Goal: Communication & Community: Answer question/provide support

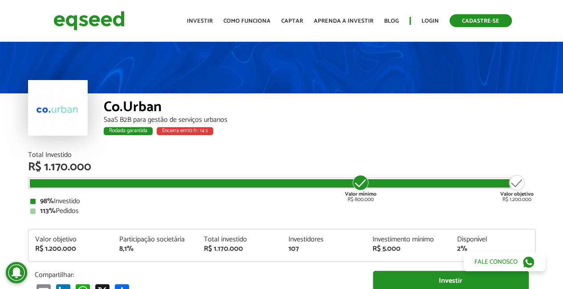
click at [467, 19] on link "Cadastre-se" at bounding box center [481, 20] width 62 height 13
click at [422, 18] on link "Login" at bounding box center [430, 21] width 17 height 6
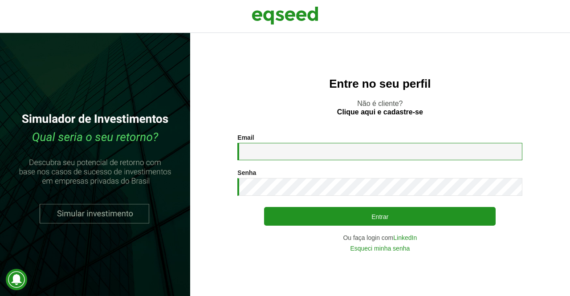
click at [296, 155] on input "Email *" at bounding box center [379, 151] width 285 height 17
type input "**********"
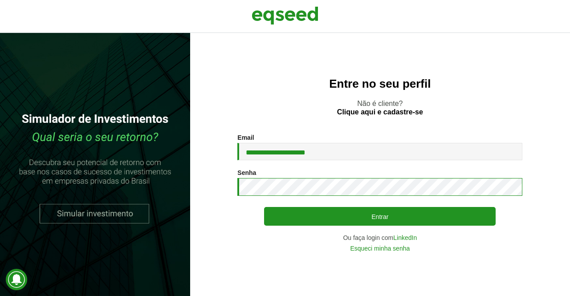
click at [264, 207] on button "Entrar" at bounding box center [379, 216] width 231 height 19
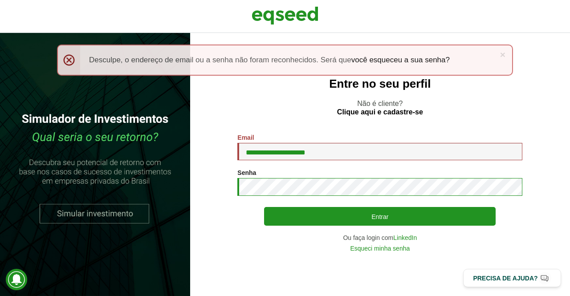
click at [264, 207] on button "Entrar" at bounding box center [379, 216] width 231 height 19
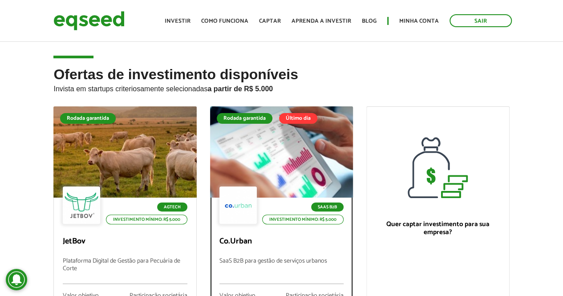
click at [269, 146] on div at bounding box center [282, 152] width 172 height 110
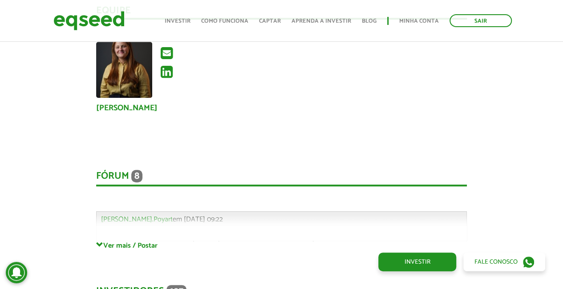
scroll to position [2137, 0]
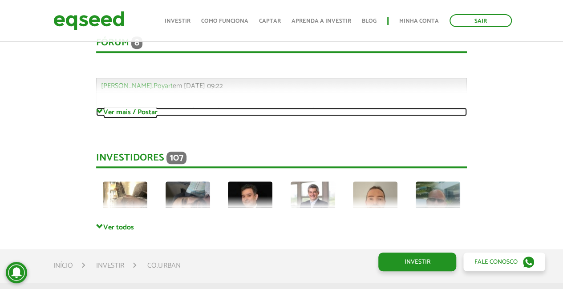
click at [150, 113] on link "Ver mais / Postar" at bounding box center [281, 112] width 371 height 8
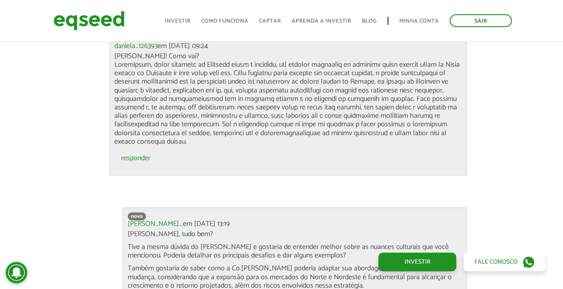
scroll to position [2804, 0]
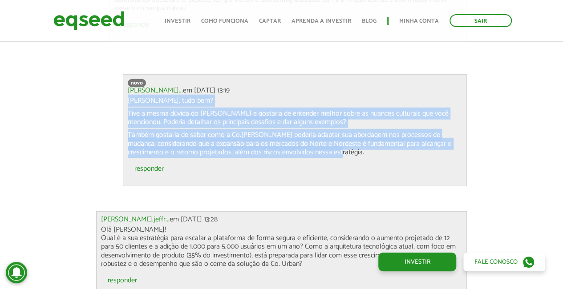
drag, startPoint x: 126, startPoint y: 97, endPoint x: 354, endPoint y: 150, distance: 234.8
click at [354, 150] on div "novo Luyla Karina Te... em 12/09/2025 - 13:19 Oi Daniela, tudo bem? Tive a mesm…" at bounding box center [295, 130] width 344 height 112
copy div "Oi Daniela, tudo bem? Tive a mesma dúvida do Marcelo e gostaria de entender mel…"
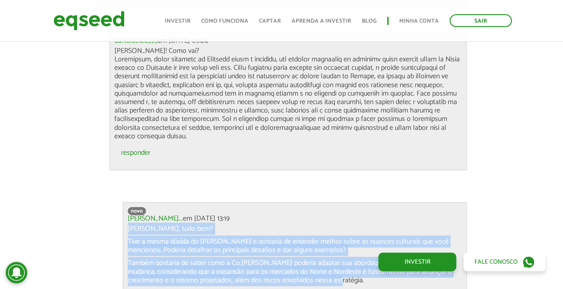
scroll to position [2715, 0]
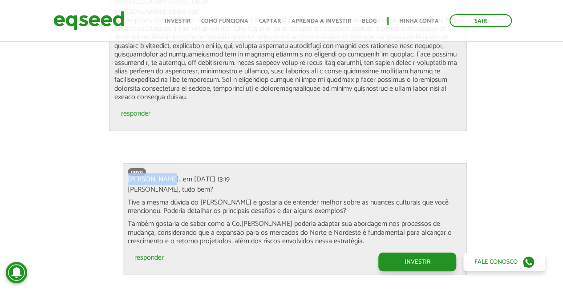
drag, startPoint x: 126, startPoint y: 180, endPoint x: 164, endPoint y: 181, distance: 38.7
click at [164, 181] on div "novo Luyla Karina Te... em 12/09/2025 - 13:19 Oi Daniela, tudo bem? Tive a mesm…" at bounding box center [295, 219] width 344 height 112
copy link "Luyla Karina"
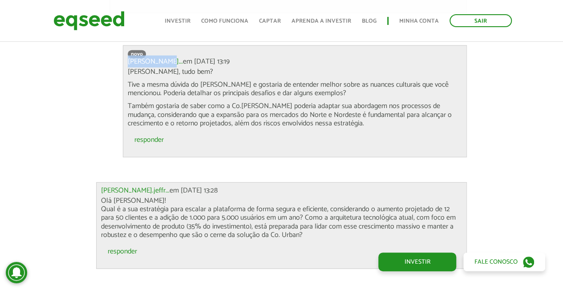
scroll to position [2849, 0]
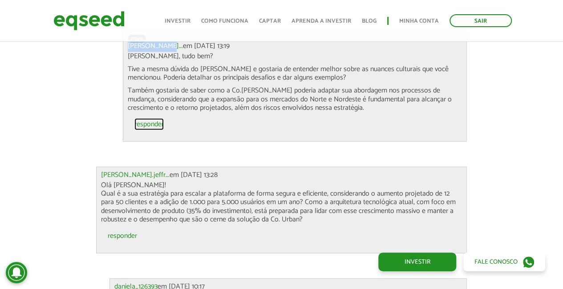
click at [154, 124] on link "responder" at bounding box center [148, 124] width 29 height 7
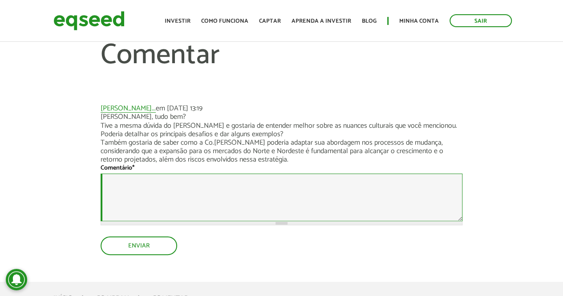
click at [150, 189] on textarea "Comentário *" at bounding box center [282, 198] width 362 height 48
paste textarea "**********"
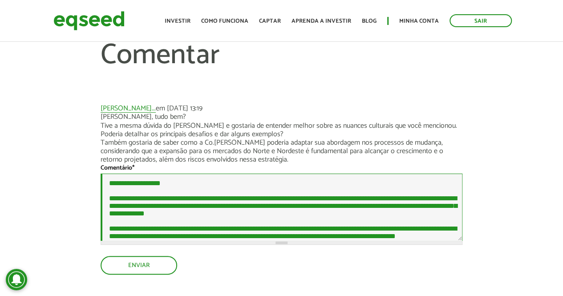
click at [126, 192] on textarea "**********" at bounding box center [282, 207] width 362 height 67
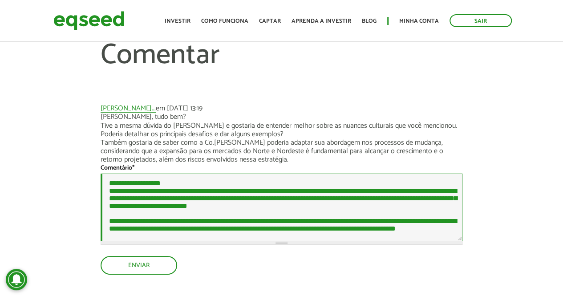
click at [154, 207] on textarea "**********" at bounding box center [282, 207] width 362 height 67
paste textarea "**********"
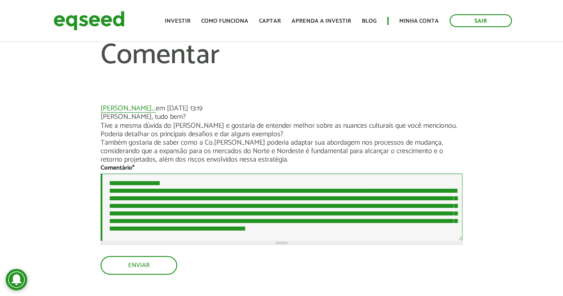
click at [166, 182] on textarea "Comentário *" at bounding box center [282, 207] width 362 height 67
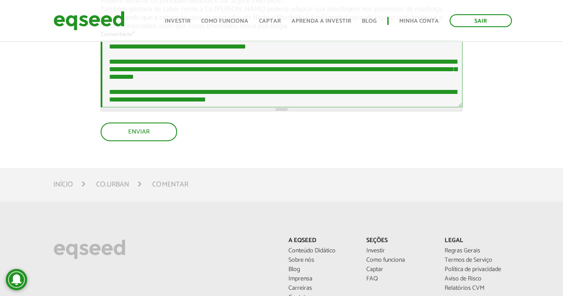
scroll to position [127, 0]
type textarea "**********"
click at [129, 124] on button "Enviar" at bounding box center [138, 130] width 75 height 17
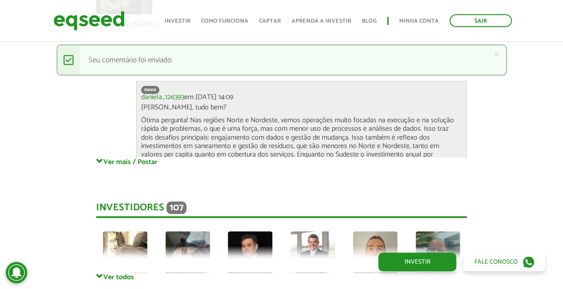
scroll to position [2093, 0]
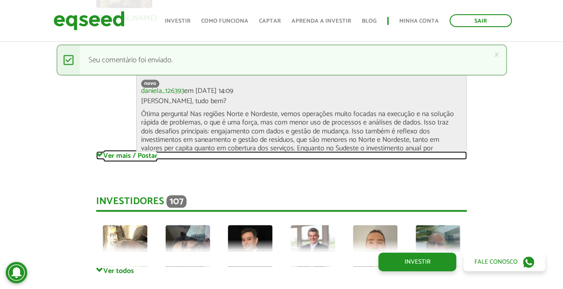
click at [120, 160] on link "Ver mais / Postar" at bounding box center [281, 155] width 371 height 8
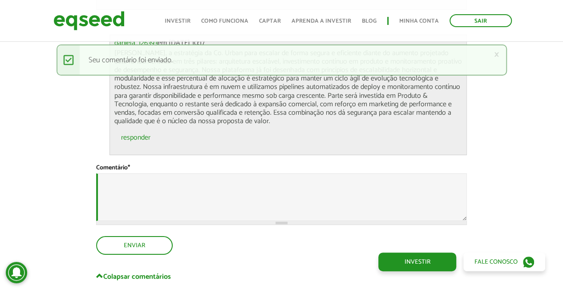
scroll to position [3295, 0]
